Goal: Task Accomplishment & Management: Manage account settings

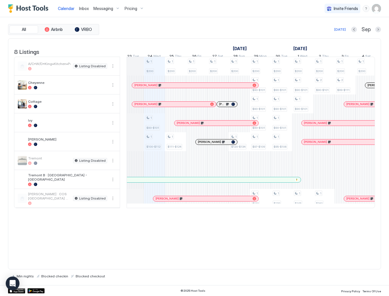
drag, startPoint x: 140, startPoint y: 110, endPoint x: 146, endPoint y: 109, distance: 5.2
click at [140, 107] on div at bounding box center [140, 104] width 5 height 5
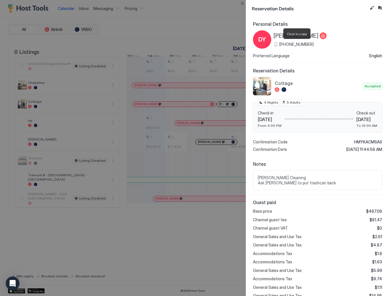
drag, startPoint x: 313, startPoint y: 44, endPoint x: 285, endPoint y: 45, distance: 28.4
click at [285, 45] on span "+1 (859) 760-3344" at bounding box center [296, 44] width 34 height 5
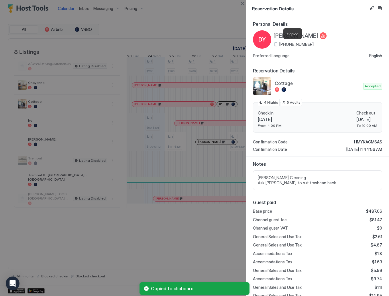
copy span "(859) 760-3344"
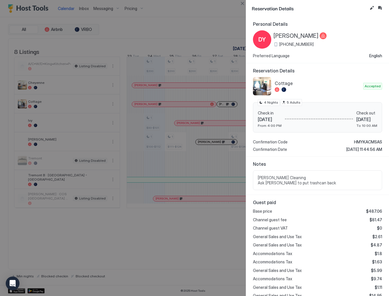
click at [225, 110] on div at bounding box center [194, 148] width 389 height 296
click at [223, 109] on div at bounding box center [194, 148] width 389 height 296
click at [242, 2] on button "Close" at bounding box center [242, 3] width 7 height 7
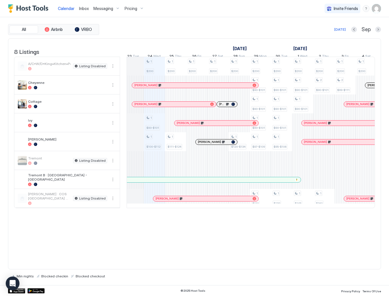
click at [206, 106] on div "[PERSON_NAME]" at bounding box center [171, 104] width 74 height 4
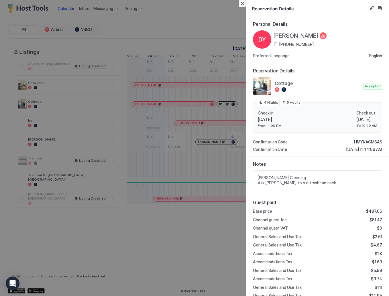
click at [243, 3] on button "Close" at bounding box center [242, 3] width 7 height 7
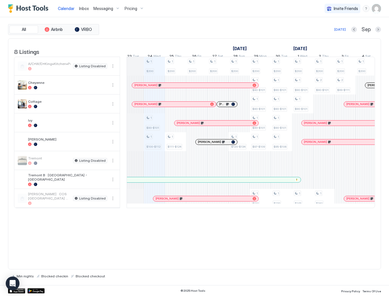
click at [224, 107] on div at bounding box center [223, 104] width 5 height 5
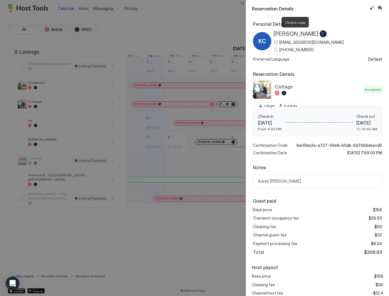
click at [277, 31] on span "[PERSON_NAME]" at bounding box center [296, 33] width 45 height 7
drag, startPoint x: 315, startPoint y: 49, endPoint x: 285, endPoint y: 50, distance: 30.1
click at [285, 50] on div "+1 (785) 713-2825" at bounding box center [309, 49] width 70 height 5
copy span "(785) 713-2825"
drag, startPoint x: 190, startPoint y: 27, endPoint x: 231, endPoint y: 127, distance: 107.3
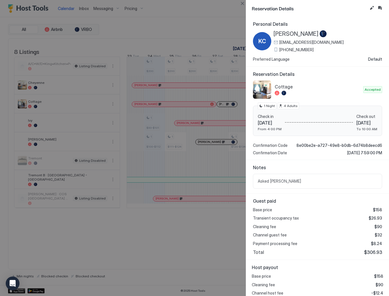
click at [190, 27] on div at bounding box center [194, 148] width 389 height 296
click at [242, 3] on button "Close" at bounding box center [242, 3] width 7 height 7
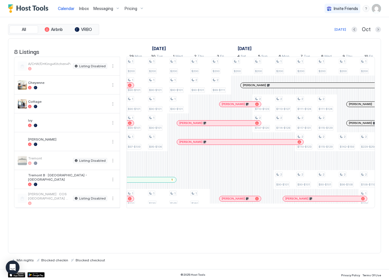
scroll to position [0, 496]
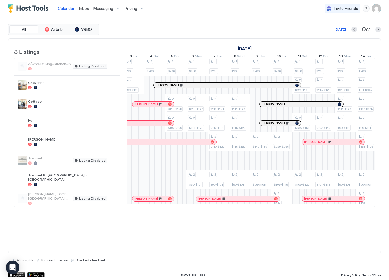
click at [144, 107] on div at bounding box center [143, 104] width 5 height 5
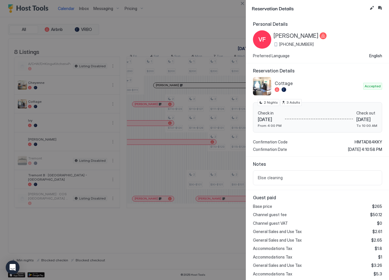
drag, startPoint x: 313, startPoint y: 45, endPoint x: 285, endPoint y: 46, distance: 28.4
click at [285, 46] on div "VF Vincent Fox +1 (913) 731-4982" at bounding box center [317, 39] width 129 height 18
copy span "(913) 731-4982"
click at [244, 2] on button "Close" at bounding box center [242, 3] width 7 height 7
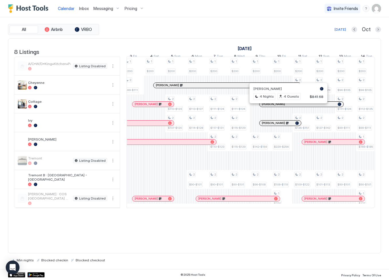
click at [293, 107] on div at bounding box center [293, 104] width 5 height 5
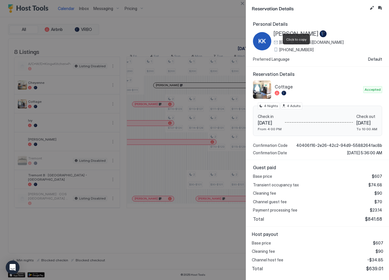
drag, startPoint x: 318, startPoint y: 50, endPoint x: 284, endPoint y: 49, distance: 33.8
click at [284, 49] on div "+1 (712) 389-5006" at bounding box center [309, 49] width 70 height 5
copy span "(712) 389-5006"
drag, startPoint x: 187, startPoint y: 48, endPoint x: 207, endPoint y: 47, distance: 20.4
click at [187, 48] on div at bounding box center [194, 140] width 389 height 280
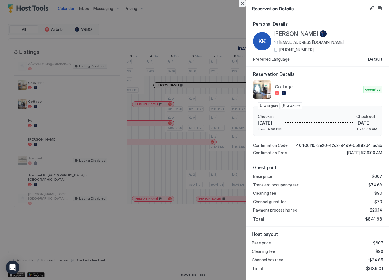
click at [244, 3] on button "Close" at bounding box center [242, 3] width 7 height 7
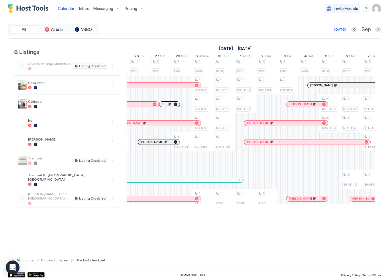
scroll to position [0, 312]
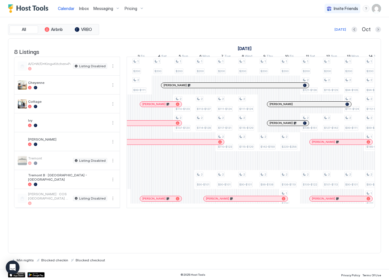
click at [312, 107] on div at bounding box center [312, 104] width 5 height 5
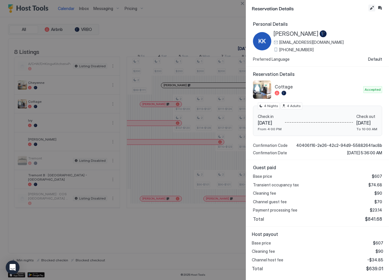
drag, startPoint x: 371, startPoint y: 7, endPoint x: 319, endPoint y: 133, distance: 135.4
click at [371, 7] on button "Edit reservation" at bounding box center [372, 8] width 7 height 7
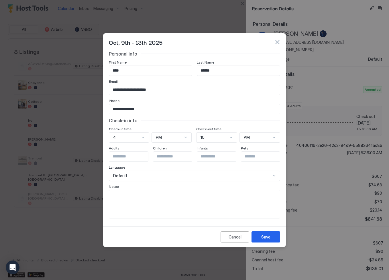
click at [144, 203] on textarea "Input Field" at bounding box center [194, 204] width 171 height 28
type textarea "**********"
click at [265, 238] on div "Save" at bounding box center [265, 237] width 9 height 6
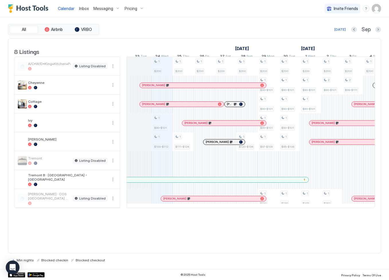
scroll to position [0, 250]
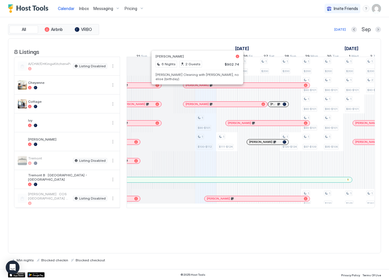
click at [188, 88] on div at bounding box center [188, 85] width 5 height 5
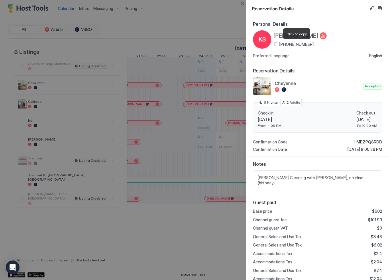
drag, startPoint x: 301, startPoint y: 45, endPoint x: 285, endPoint y: 46, distance: 16.9
click at [285, 46] on span "+1 (423) 762-8824" at bounding box center [296, 44] width 34 height 5
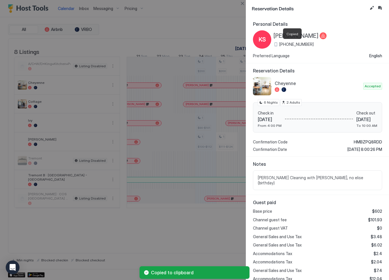
copy span "(423) 762-8824"
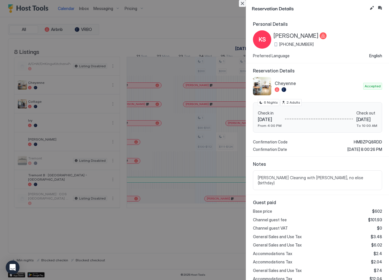
click at [243, 3] on button "Close" at bounding box center [242, 3] width 7 height 7
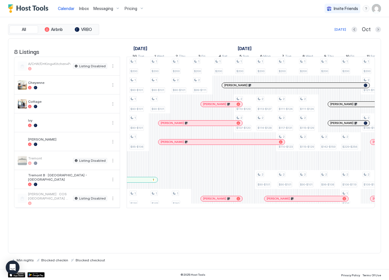
scroll to position [0, 483]
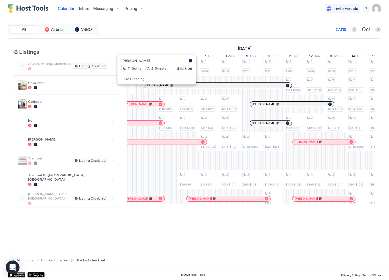
click at [154, 88] on div at bounding box center [154, 85] width 5 height 5
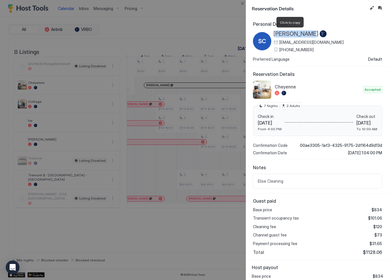
drag, startPoint x: 305, startPoint y: 34, endPoint x: 278, endPoint y: 35, distance: 26.7
click at [278, 35] on span "[PERSON_NAME]" at bounding box center [296, 33] width 45 height 7
drag, startPoint x: 293, startPoint y: 51, endPoint x: 285, endPoint y: 51, distance: 8.6
click at [285, 51] on div "+1 (281) 204-7254" at bounding box center [309, 49] width 70 height 5
copy span "(281) 204-7254"
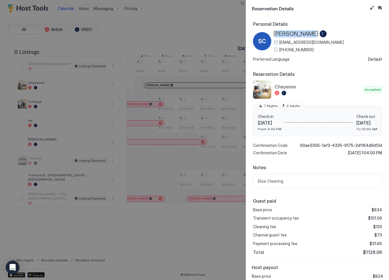
click at [244, 5] on button "Close" at bounding box center [242, 3] width 7 height 7
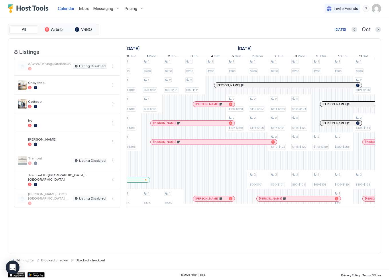
scroll to position [0, 468]
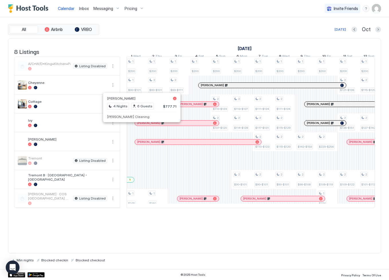
click at [139, 126] on div at bounding box center [139, 123] width 5 height 5
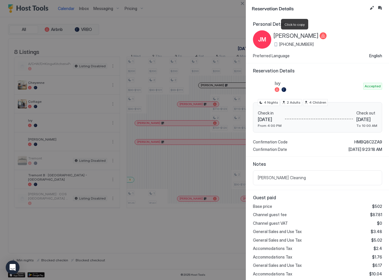
drag, startPoint x: 315, startPoint y: 38, endPoint x: 275, endPoint y: 38, distance: 40.1
click at [275, 38] on div "[PERSON_NAME]" at bounding box center [300, 35] width 53 height 7
copy span "[PERSON_NAME]"
click at [150, 133] on div at bounding box center [194, 140] width 389 height 280
click at [194, 22] on div at bounding box center [194, 140] width 389 height 280
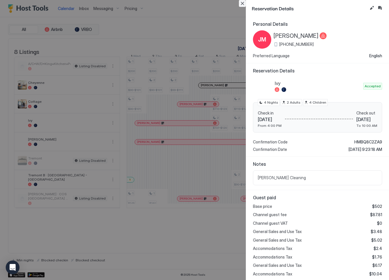
drag, startPoint x: 244, startPoint y: 4, endPoint x: 219, endPoint y: 107, distance: 106.5
click at [244, 4] on button "Close" at bounding box center [242, 3] width 7 height 7
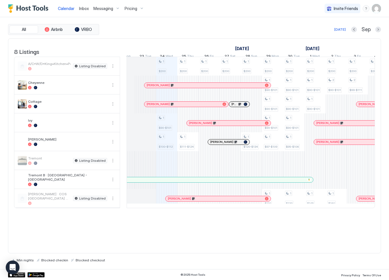
scroll to position [0, 270]
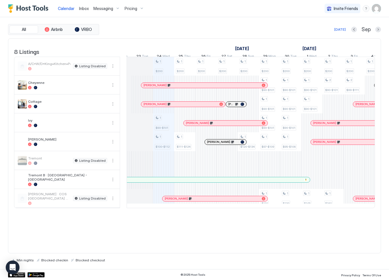
click at [187, 126] on div at bounding box center [187, 123] width 5 height 5
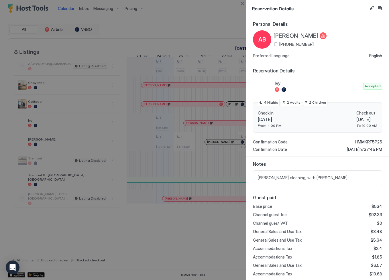
drag, startPoint x: 314, startPoint y: 45, endPoint x: 285, endPoint y: 45, distance: 29.5
click at [285, 45] on div "+1 (936) 355-6848" at bounding box center [300, 44] width 53 height 5
copy span "(936) 355-6848"
drag, startPoint x: 243, startPoint y: 1, endPoint x: 210, endPoint y: 80, distance: 85.0
click at [243, 1] on button "Close" at bounding box center [242, 3] width 7 height 7
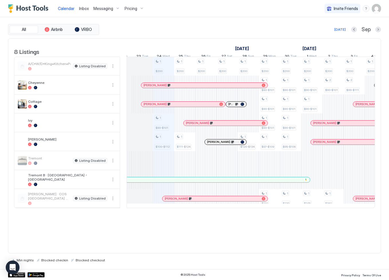
click at [320, 126] on div at bounding box center [320, 123] width 5 height 5
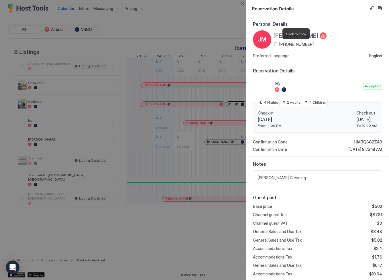
drag, startPoint x: 306, startPoint y: 45, endPoint x: 284, endPoint y: 45, distance: 22.1
click at [284, 45] on div "+1 (785) 341-5702" at bounding box center [300, 44] width 53 height 5
copy span "(785) 341-5702"
click at [201, 127] on div at bounding box center [194, 140] width 389 height 280
click at [244, 1] on button "Close" at bounding box center [242, 3] width 7 height 7
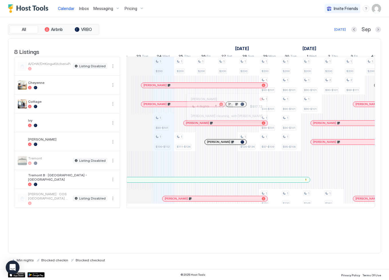
click at [220, 126] on div at bounding box center [220, 123] width 5 height 5
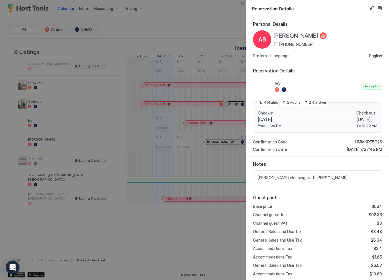
drag, startPoint x: 207, startPoint y: 229, endPoint x: 213, endPoint y: 169, distance: 60.5
click at [207, 229] on div at bounding box center [194, 140] width 389 height 280
click at [242, 1] on button "Close" at bounding box center [242, 3] width 7 height 7
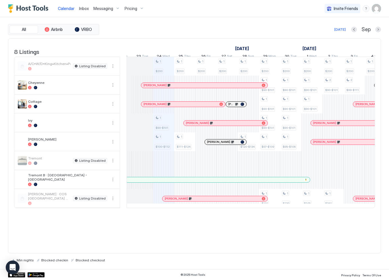
drag, startPoint x: 190, startPoint y: 217, endPoint x: 212, endPoint y: 216, distance: 21.8
click at [212, 214] on div "8 Listings September 2025 October 2025 November 2025 9 Tue 10 Wed 11 Thu 12 Fri…" at bounding box center [194, 127] width 373 height 176
click at [217, 235] on div "8 Listings September 2025 October 2025 November 2025 9 Tue 10 Wed 11 Thu 12 Fri…" at bounding box center [194, 146] width 373 height 216
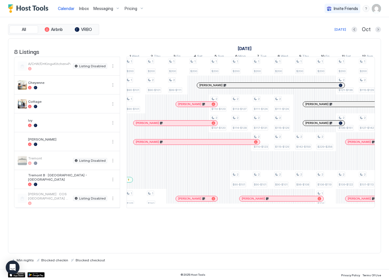
scroll to position [0, 488]
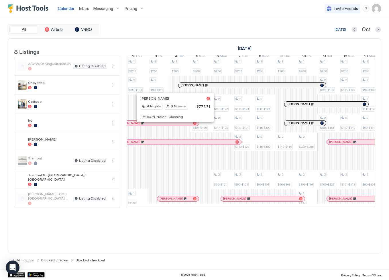
click at [173, 126] on div at bounding box center [173, 123] width 5 height 5
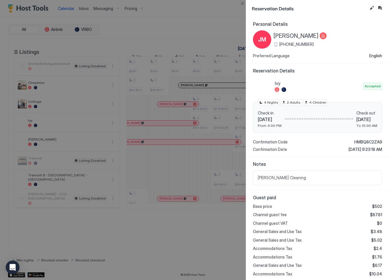
click at [213, 227] on div at bounding box center [194, 140] width 389 height 280
drag, startPoint x: 233, startPoint y: 215, endPoint x: 258, endPoint y: 34, distance: 183.2
click at [233, 215] on div at bounding box center [194, 140] width 389 height 280
drag, startPoint x: 243, startPoint y: 2, endPoint x: 267, endPoint y: 179, distance: 178.7
click at [244, 3] on button "Close" at bounding box center [242, 3] width 7 height 7
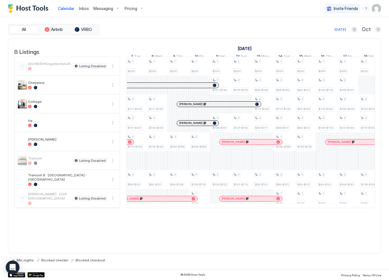
scroll to position [0, 650]
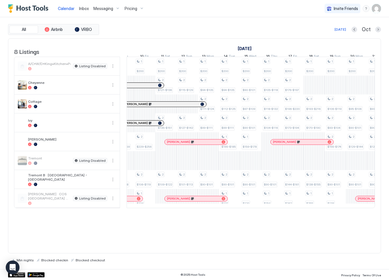
click at [150, 126] on div at bounding box center [150, 123] width 5 height 5
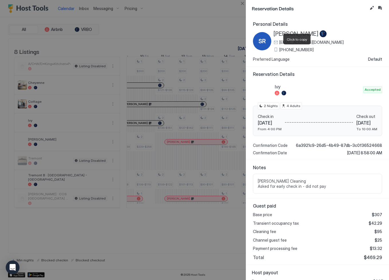
drag, startPoint x: 299, startPoint y: 50, endPoint x: 284, endPoint y: 50, distance: 14.3
click at [284, 50] on div "+1 (303) 809-3267" at bounding box center [309, 49] width 70 height 5
copy span "(303) 809-3267"
click at [242, 2] on button "Close" at bounding box center [242, 3] width 7 height 7
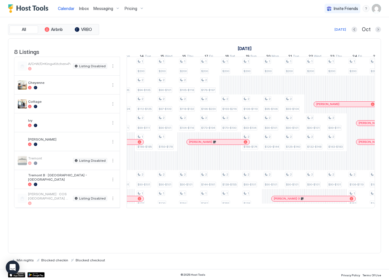
scroll to position [0, 769]
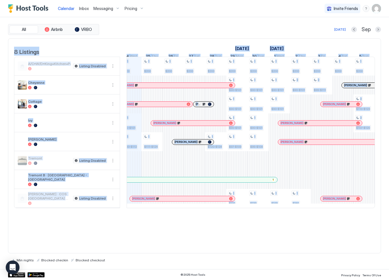
drag, startPoint x: 265, startPoint y: 217, endPoint x: 205, endPoint y: 234, distance: 62.2
click at [205, 234] on div "8 Listings September 2025 October 2025 November 2025 9 Tue 10 Wed 11 Thu 12 Fri…" at bounding box center [194, 146] width 373 height 216
click at [189, 145] on div "[PERSON_NAME]" at bounding box center [193, 142] width 42 height 5
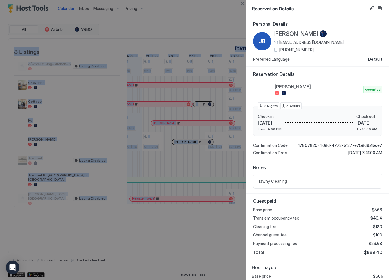
click at [280, 36] on span "[PERSON_NAME]" at bounding box center [296, 33] width 45 height 7
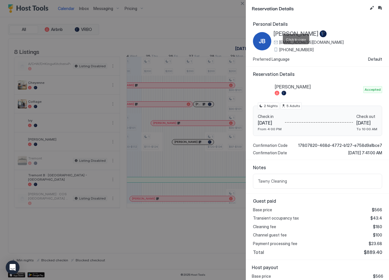
click at [283, 50] on div "+1 (970) 309-7212" at bounding box center [309, 49] width 70 height 5
drag, startPoint x: 244, startPoint y: 1, endPoint x: 206, endPoint y: 81, distance: 88.3
click at [244, 1] on button "Close" at bounding box center [242, 3] width 7 height 7
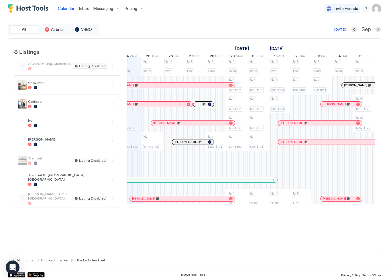
click at [292, 144] on div at bounding box center [292, 142] width 5 height 5
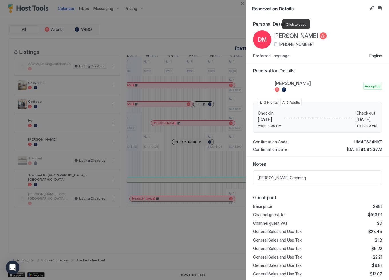
click at [282, 38] on span "[PERSON_NAME]" at bounding box center [296, 35] width 45 height 7
drag, startPoint x: 306, startPoint y: 35, endPoint x: 55, endPoint y: 168, distance: 284.1
click at [306, 35] on span "[PERSON_NAME]" at bounding box center [296, 35] width 45 height 7
drag, startPoint x: 314, startPoint y: 46, endPoint x: 285, endPoint y: 45, distance: 29.5
click at [285, 45] on div "+1 (281) 435-8377" at bounding box center [300, 44] width 53 height 5
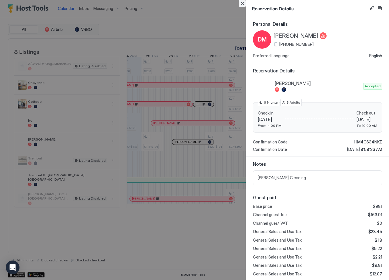
drag, startPoint x: 241, startPoint y: 2, endPoint x: 252, endPoint y: 124, distance: 122.3
click at [241, 2] on button "Close" at bounding box center [242, 3] width 7 height 7
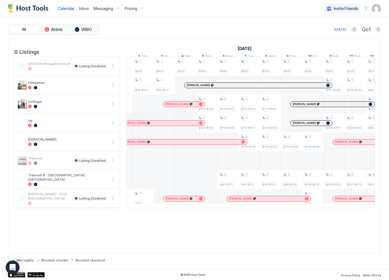
scroll to position [0, 448]
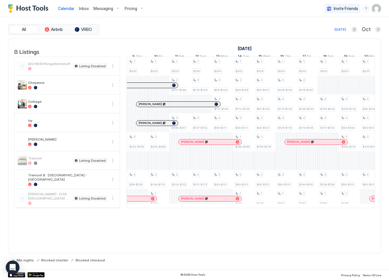
click at [189, 144] on div at bounding box center [188, 142] width 5 height 5
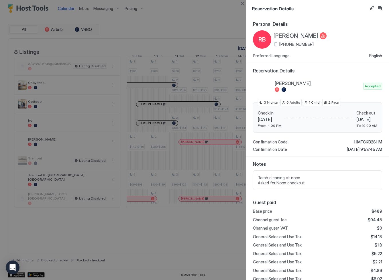
click at [282, 36] on span "[PERSON_NAME]" at bounding box center [296, 35] width 45 height 7
drag, startPoint x: 284, startPoint y: 36, endPoint x: 7, endPoint y: 169, distance: 307.5
click at [284, 36] on span "[PERSON_NAME]" at bounding box center [296, 35] width 45 height 7
drag, startPoint x: 305, startPoint y: 45, endPoint x: 145, endPoint y: 166, distance: 200.6
click at [305, 45] on span "+1 (520) 481-5030" at bounding box center [296, 44] width 34 height 5
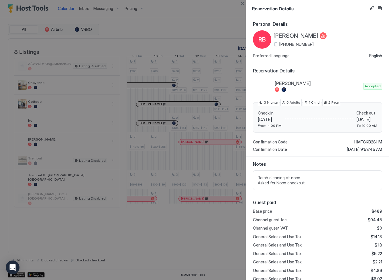
click at [285, 45] on div "+1 (520) 481-5030" at bounding box center [300, 44] width 53 height 5
click at [243, 3] on button "Close" at bounding box center [242, 3] width 7 height 7
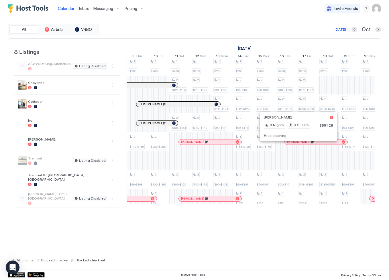
click at [297, 144] on div at bounding box center [296, 142] width 5 height 5
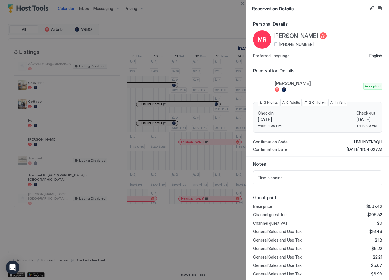
click at [234, 234] on div at bounding box center [194, 140] width 389 height 280
click at [244, 3] on button "Close" at bounding box center [242, 3] width 7 height 7
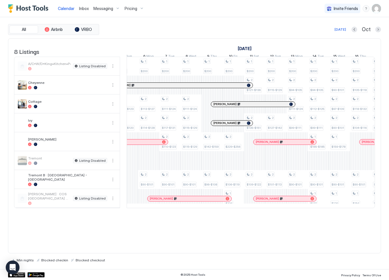
scroll to position [0, 536]
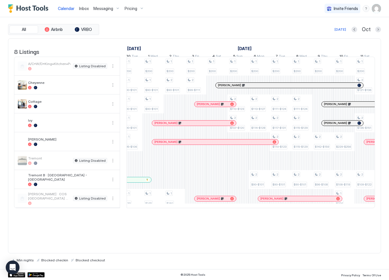
click at [238, 145] on div "[PERSON_NAME]" at bounding box center [215, 142] width 126 height 5
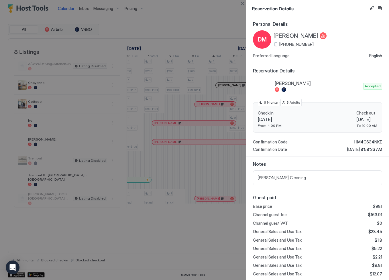
click at [230, 222] on div at bounding box center [194, 140] width 389 height 280
click at [230, 215] on div at bounding box center [194, 140] width 389 height 280
click at [245, 1] on button "Close" at bounding box center [242, 3] width 7 height 7
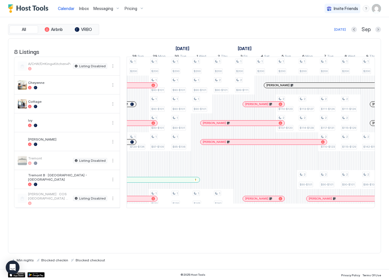
scroll to position [0, 318]
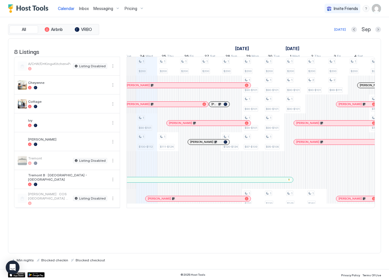
click at [158, 201] on div "[PERSON_NAME]" at bounding box center [198, 198] width 105 height 5
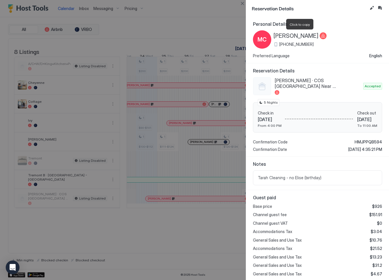
click at [277, 38] on span "[PERSON_NAME]" at bounding box center [296, 35] width 45 height 7
drag, startPoint x: 315, startPoint y: 45, endPoint x: 285, endPoint y: 45, distance: 30.1
click at [285, 45] on div "+1 (805) 770-0442" at bounding box center [300, 44] width 53 height 5
click at [243, 2] on button "Close" at bounding box center [242, 3] width 7 height 7
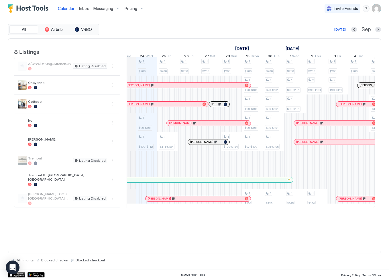
drag, startPoint x: 148, startPoint y: 204, endPoint x: 9, endPoint y: 204, distance: 138.4
click at [148, 201] on span "[PERSON_NAME]" at bounding box center [159, 199] width 23 height 4
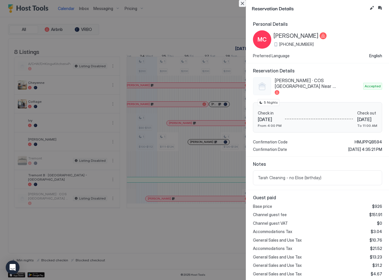
click at [241, 3] on button "Close" at bounding box center [242, 3] width 7 height 7
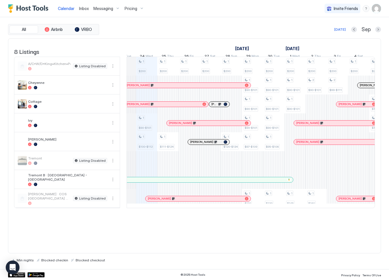
click at [346, 201] on div at bounding box center [346, 199] width 5 height 5
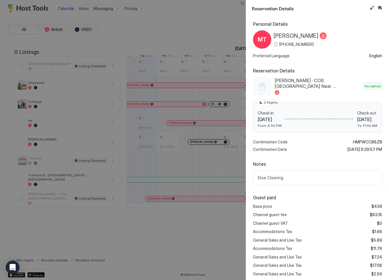
click at [287, 36] on span "[PERSON_NAME]" at bounding box center [296, 35] width 45 height 7
drag, startPoint x: 316, startPoint y: 44, endPoint x: 285, endPoint y: 44, distance: 31.0
click at [285, 44] on div "+1 (425) 829-4950" at bounding box center [300, 44] width 53 height 5
click at [241, 3] on button "Close" at bounding box center [242, 3] width 7 height 7
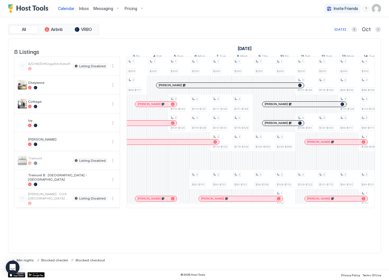
scroll to position [0, 518]
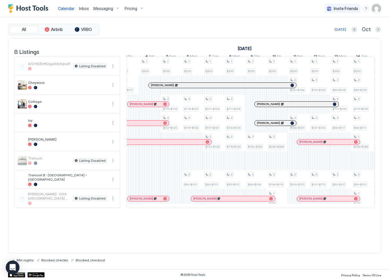
click at [207, 201] on div "[PERSON_NAME]" at bounding box center [233, 198] width 84 height 5
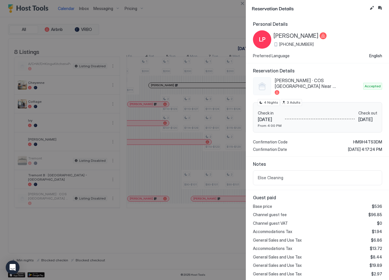
click at [285, 38] on span "[PERSON_NAME]" at bounding box center [296, 35] width 45 height 7
drag, startPoint x: 315, startPoint y: 44, endPoint x: 285, endPoint y: 44, distance: 30.1
click at [285, 44] on div "LP Linda Prado +1 (830) 822-3872" at bounding box center [317, 39] width 129 height 18
click at [242, 4] on button "Close" at bounding box center [242, 3] width 7 height 7
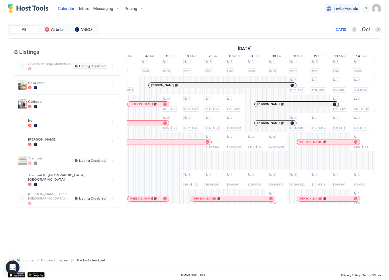
click at [303, 201] on div at bounding box center [302, 199] width 5 height 5
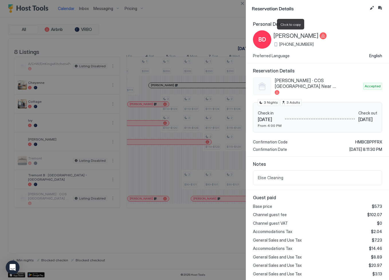
click at [281, 33] on span "[PERSON_NAME]" at bounding box center [296, 35] width 45 height 7
drag, startPoint x: 299, startPoint y: 45, endPoint x: 285, endPoint y: 45, distance: 14.0
click at [285, 45] on div "+1 (417) 224-4110" at bounding box center [300, 44] width 53 height 5
click at [310, 45] on span "+1 (417) 224-4110" at bounding box center [296, 44] width 34 height 5
click at [309, 45] on span "+1 (417) 224-4110" at bounding box center [296, 44] width 34 height 5
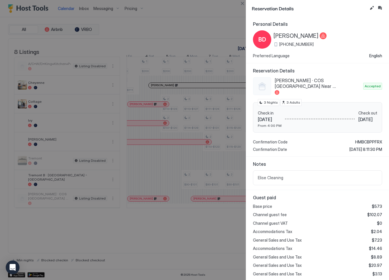
click at [297, 45] on span "+1 (417) 224-4110" at bounding box center [296, 44] width 34 height 5
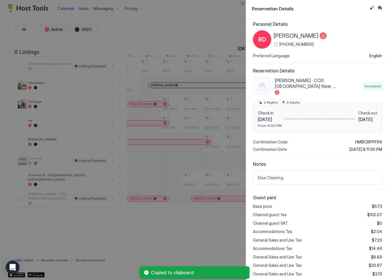
click at [328, 24] on span "Personal Details" at bounding box center [317, 24] width 129 height 6
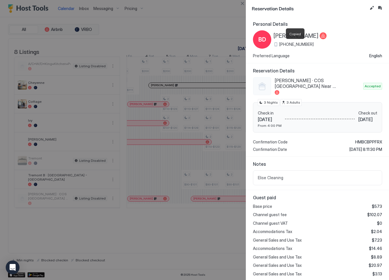
drag, startPoint x: 313, startPoint y: 45, endPoint x: 285, endPoint y: 46, distance: 28.1
click at [285, 46] on div "+1 (417) 224-4110" at bounding box center [300, 44] width 53 height 5
drag, startPoint x: 243, startPoint y: 2, endPoint x: 244, endPoint y: 152, distance: 150.2
click at [243, 2] on button "Close" at bounding box center [242, 3] width 7 height 7
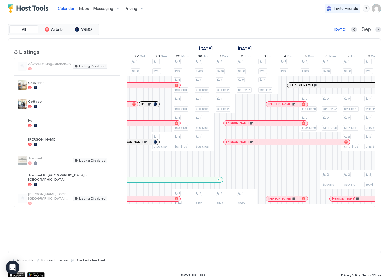
scroll to position [0, 367]
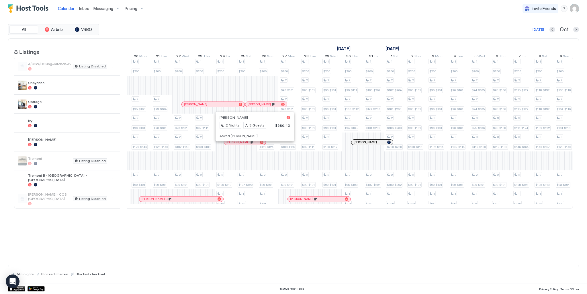
click at [256, 144] on div at bounding box center [256, 142] width 5 height 5
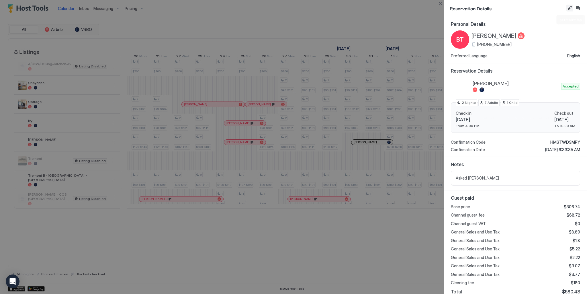
click at [458, 9] on button "Edit reservation" at bounding box center [569, 8] width 7 height 7
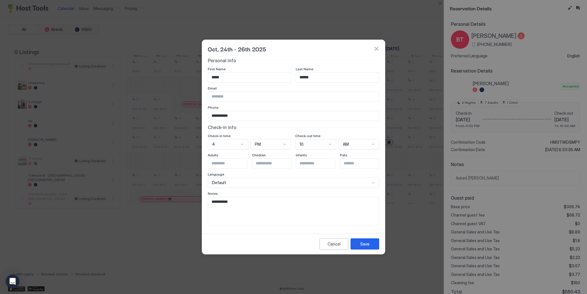
click at [216, 201] on textarea "**********" at bounding box center [293, 211] width 171 height 28
drag, startPoint x: 216, startPoint y: 201, endPoint x: 212, endPoint y: 198, distance: 5.1
click at [216, 201] on textarea "**********" at bounding box center [293, 211] width 171 height 28
click at [239, 201] on textarea "*****" at bounding box center [293, 211] width 171 height 28
drag, startPoint x: 212, startPoint y: 202, endPoint x: 219, endPoint y: 202, distance: 7.2
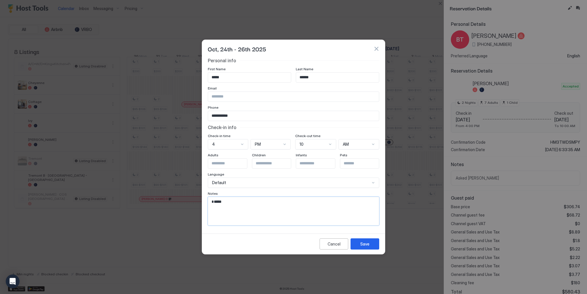
click at [212, 202] on textarea "*****" at bounding box center [293, 211] width 171 height 28
click at [233, 203] on textarea "*****" at bounding box center [293, 211] width 171 height 28
click at [213, 201] on textarea "*****" at bounding box center [293, 211] width 171 height 28
click at [230, 203] on textarea "*****" at bounding box center [293, 211] width 171 height 28
type textarea "**********"
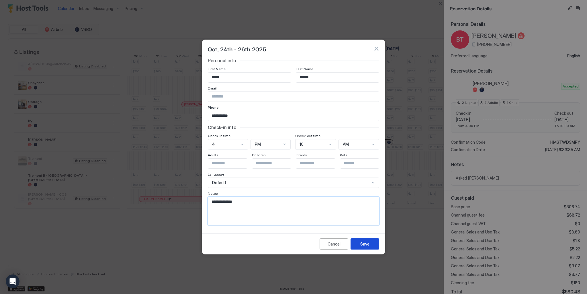
drag, startPoint x: 351, startPoint y: 247, endPoint x: 355, endPoint y: 245, distance: 4.5
click at [354, 221] on button "Save" at bounding box center [364, 243] width 29 height 11
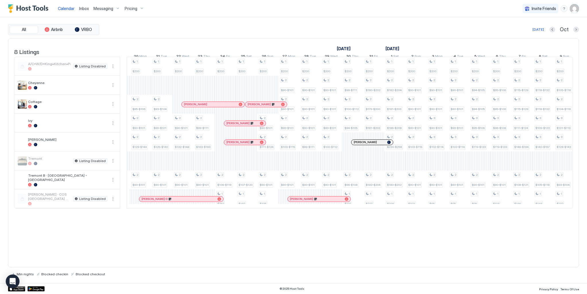
drag, startPoint x: 308, startPoint y: 218, endPoint x: 187, endPoint y: 218, distance: 120.7
click at [208, 214] on div "8 Listings September 2025 October 2025 November 2025 29 Mon 30 Tue 1 Wed 2 Thu …" at bounding box center [293, 127] width 570 height 176
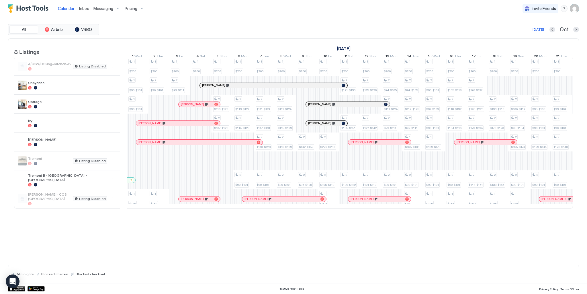
drag, startPoint x: 201, startPoint y: 228, endPoint x: 203, endPoint y: 220, distance: 8.5
click at [201, 221] on div "8 Listings September 2025 October 2025 November 2025 9 Tue 10 Wed 11 Thu 12 Fri…" at bounding box center [293, 152] width 571 height 229
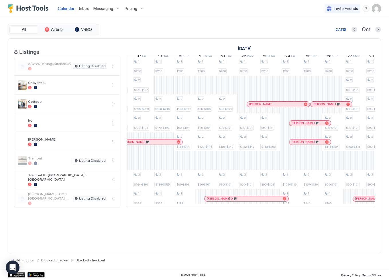
scroll to position [0, 761]
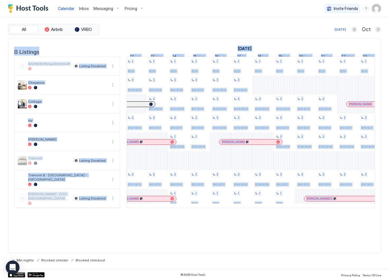
drag, startPoint x: 290, startPoint y: 216, endPoint x: 279, endPoint y: 217, distance: 11.2
click at [279, 214] on div "8 Listings September 2025 October 2025 November 2025 9 Tue 10 Wed 11 Thu 12 Fri…" at bounding box center [194, 127] width 373 height 176
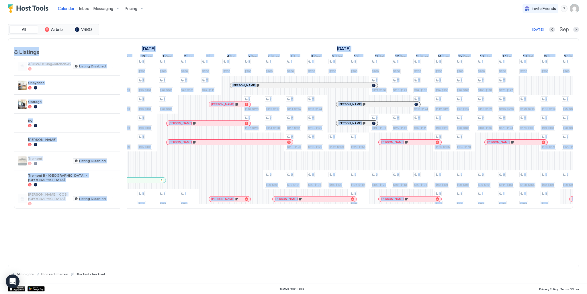
scroll to position [0, 407]
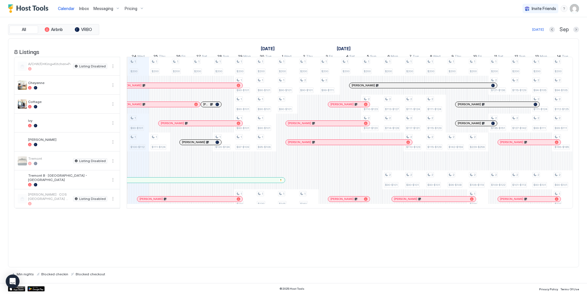
drag, startPoint x: 290, startPoint y: 217, endPoint x: 287, endPoint y: 230, distance: 13.2
click at [287, 230] on div "8 Listings September 2025 October 2025 November 2025 9 Tue 10 Wed 11 Thu 12 Fri…" at bounding box center [293, 152] width 571 height 229
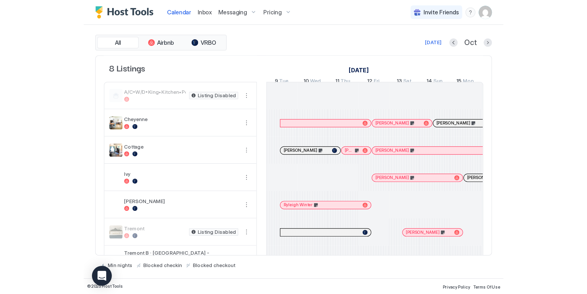
scroll to position [0, 467]
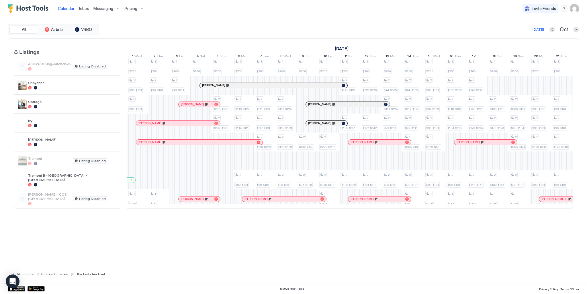
click at [278, 203] on div "8 Listings [DATE] [DATE] [DATE] 9 Tue 10 Wed 11 Thu 12 Fri 13 Sat 14 Sun 15 Mon…" at bounding box center [293, 152] width 571 height 229
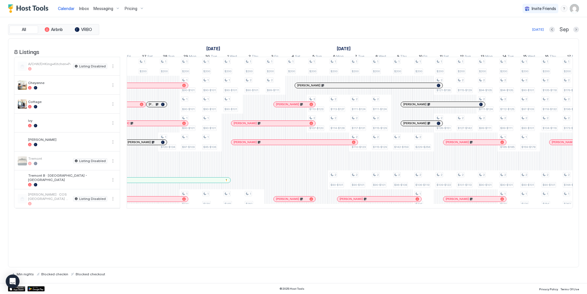
scroll to position [0, 338]
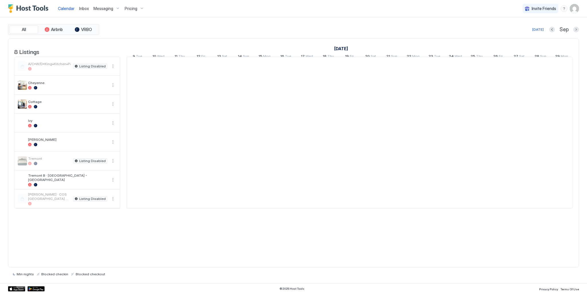
scroll to position [0, 318]
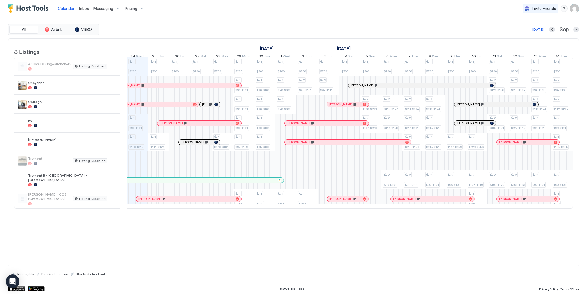
click at [458, 7] on span "Invite Friends" at bounding box center [544, 8] width 24 height 5
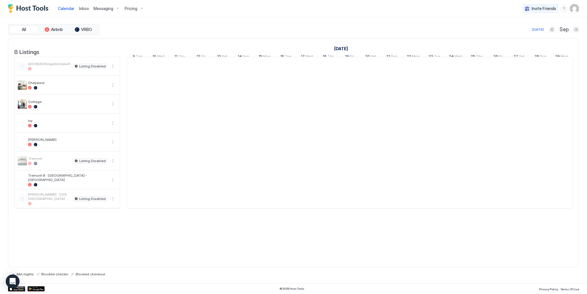
scroll to position [0, 318]
click at [458, 10] on img "User profile" at bounding box center [574, 8] width 9 height 9
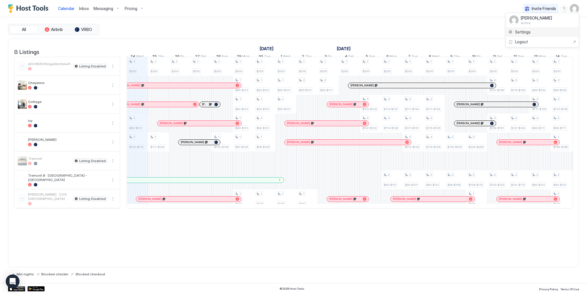
click at [458, 30] on span "Settings" at bounding box center [522, 32] width 15 height 5
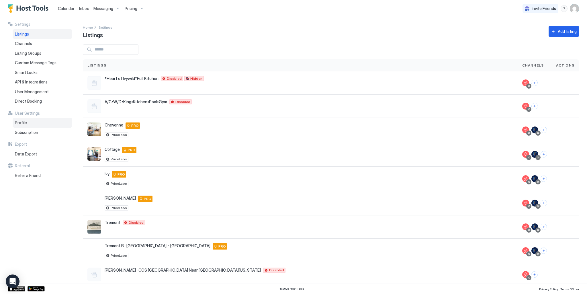
click at [24, 122] on span "Profile" at bounding box center [21, 122] width 12 height 5
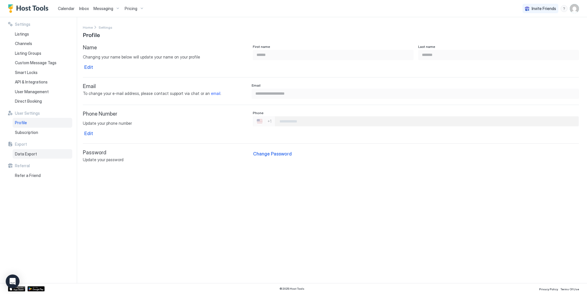
click at [31, 154] on span "Data Export" at bounding box center [26, 153] width 22 height 5
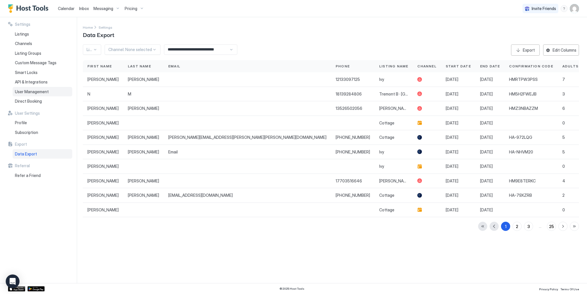
click at [37, 92] on span "User Management" at bounding box center [32, 91] width 34 height 5
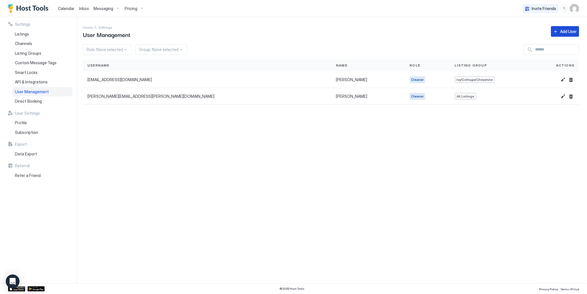
click at [458, 32] on div "Add User" at bounding box center [568, 31] width 17 height 6
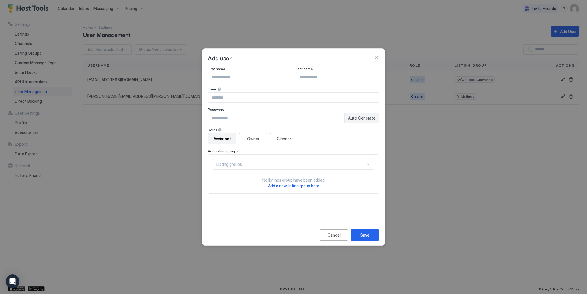
click at [223, 140] on div "Assistant" at bounding box center [222, 139] width 17 height 6
click at [277, 140] on div "Cleaner" at bounding box center [284, 139] width 14 height 6
click at [226, 77] on input "Input Field" at bounding box center [249, 77] width 83 height 10
type input "*****"
type input "*******"
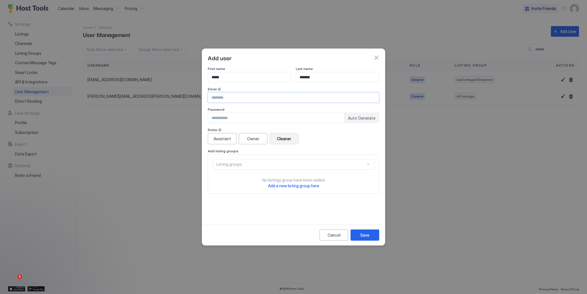
click at [236, 101] on input "Input Field" at bounding box center [293, 98] width 171 height 10
type input "**********"
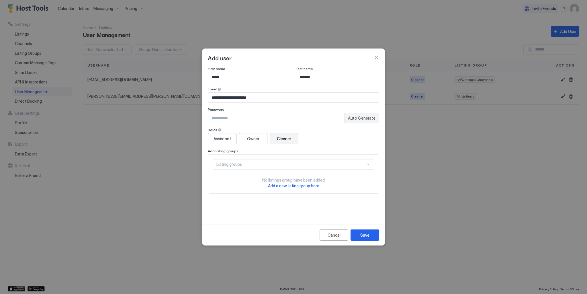
click at [233, 119] on input "Input Field" at bounding box center [276, 118] width 136 height 10
click at [234, 118] on input "Input Field" at bounding box center [276, 118] width 136 height 10
click at [220, 118] on input "*******" at bounding box center [276, 118] width 136 height 10
click at [292, 163] on div "Listing groups" at bounding box center [294, 164] width 162 height 10
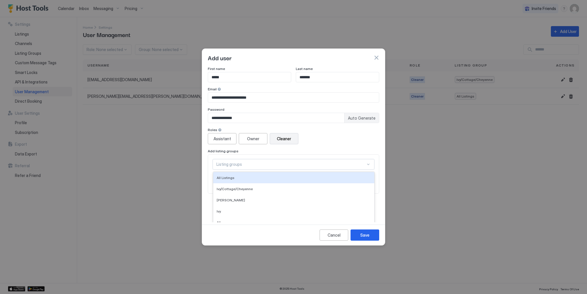
scroll to position [6, 0]
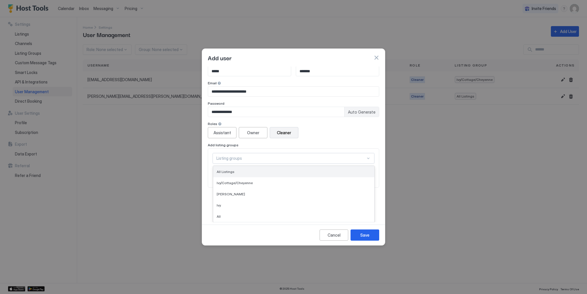
click at [222, 168] on div "All Listings" at bounding box center [293, 171] width 161 height 11
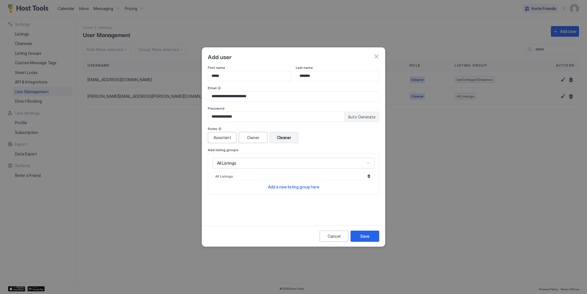
scroll to position [0, 0]
click at [368, 221] on div "Save" at bounding box center [364, 236] width 9 height 6
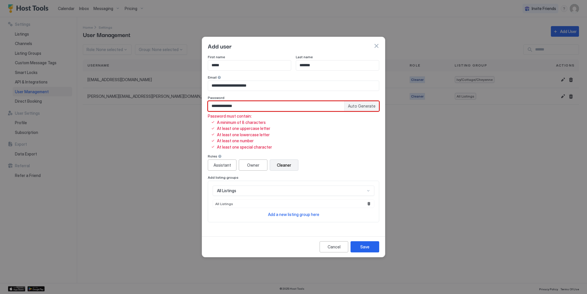
drag, startPoint x: 243, startPoint y: 104, endPoint x: 201, endPoint y: 105, distance: 41.6
click at [201, 105] on div "**********" at bounding box center [293, 147] width 587 height 294
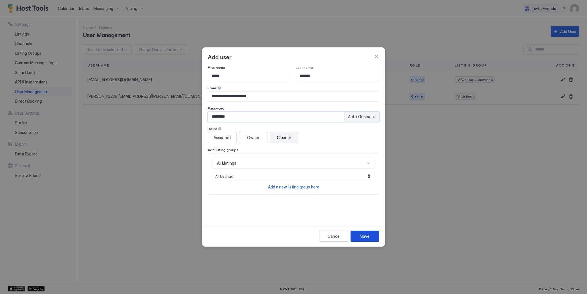
type input "*********"
click at [363, 221] on div "Save" at bounding box center [364, 236] width 9 height 6
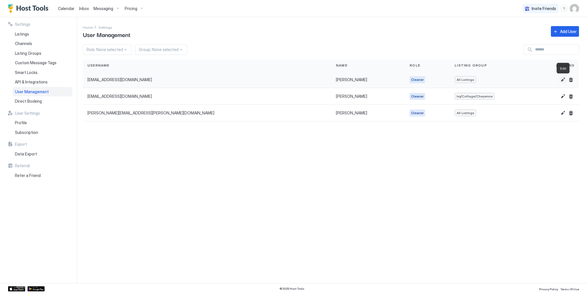
click at [458, 79] on button "Edit" at bounding box center [562, 79] width 7 height 7
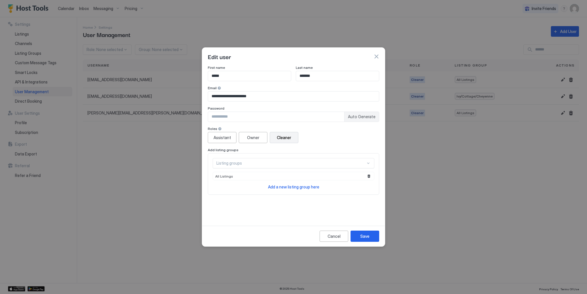
click at [374, 56] on button "button" at bounding box center [376, 57] width 6 height 6
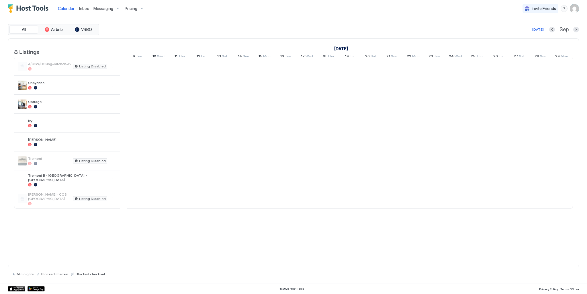
scroll to position [0, 318]
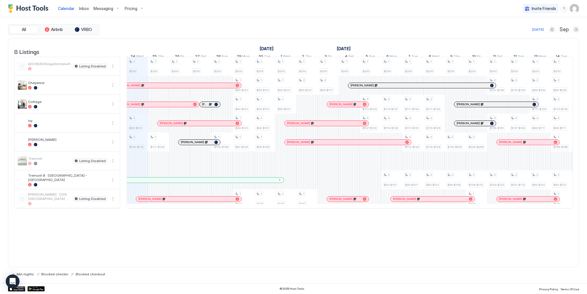
click at [575, 8] on img "User profile" at bounding box center [574, 8] width 9 height 9
click at [124, 19] on div at bounding box center [293, 147] width 587 height 294
click at [43, 9] on img "Host Tools Logo" at bounding box center [29, 8] width 43 height 9
click at [133, 8] on span "Pricing" at bounding box center [131, 8] width 13 height 5
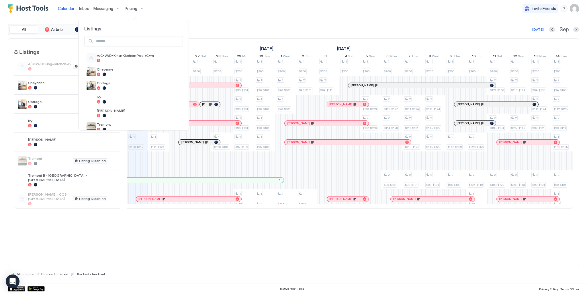
click at [101, 5] on div at bounding box center [293, 147] width 587 height 294
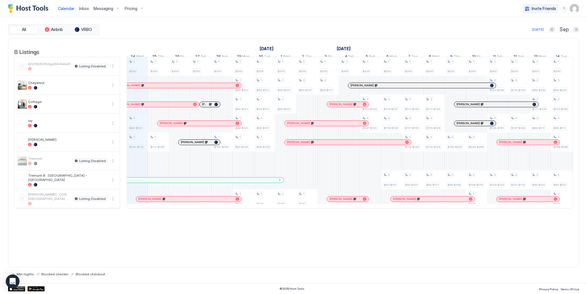
click at [102, 7] on span "Messaging" at bounding box center [103, 8] width 20 height 5
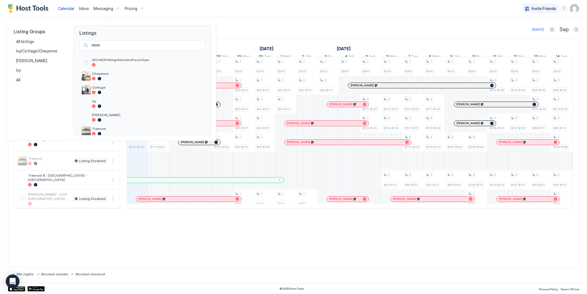
click at [37, 6] on div at bounding box center [293, 147] width 587 height 294
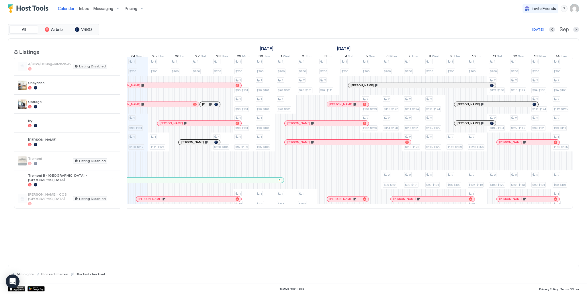
click at [575, 8] on img "User profile" at bounding box center [574, 8] width 9 height 9
click at [515, 33] on span "Settings" at bounding box center [522, 32] width 15 height 5
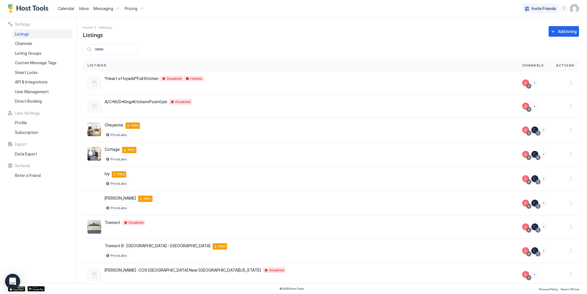
click at [15, 280] on icon "Open Intercom Messenger" at bounding box center [12, 280] width 7 height 7
